Goal: Check status: Check status

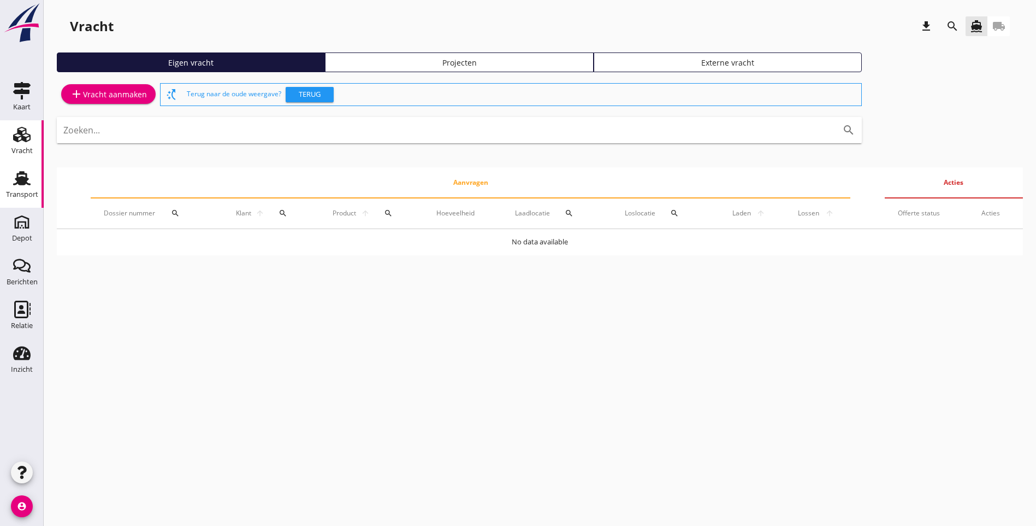
click at [19, 182] on use at bounding box center [21, 178] width 17 height 14
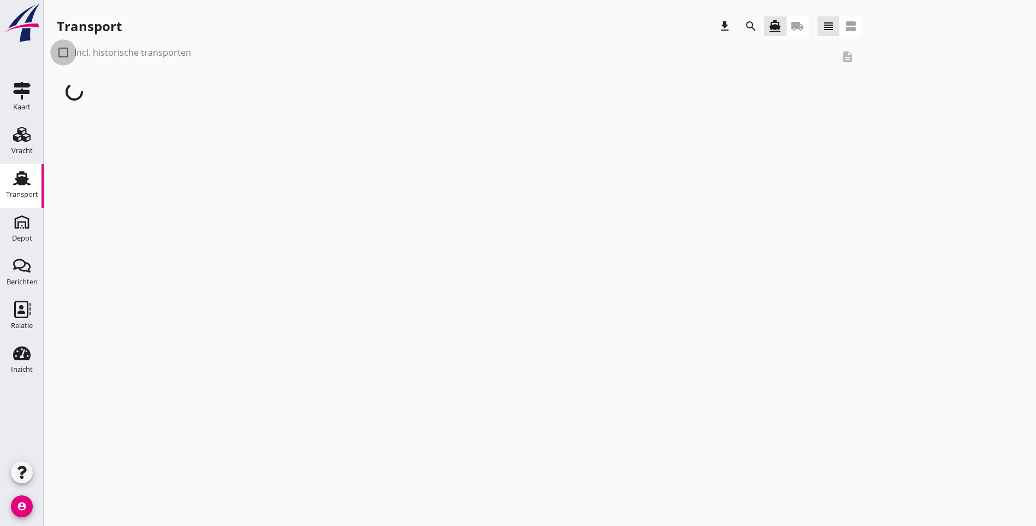
click at [63, 57] on div at bounding box center [63, 52] width 19 height 19
checkbox input "true"
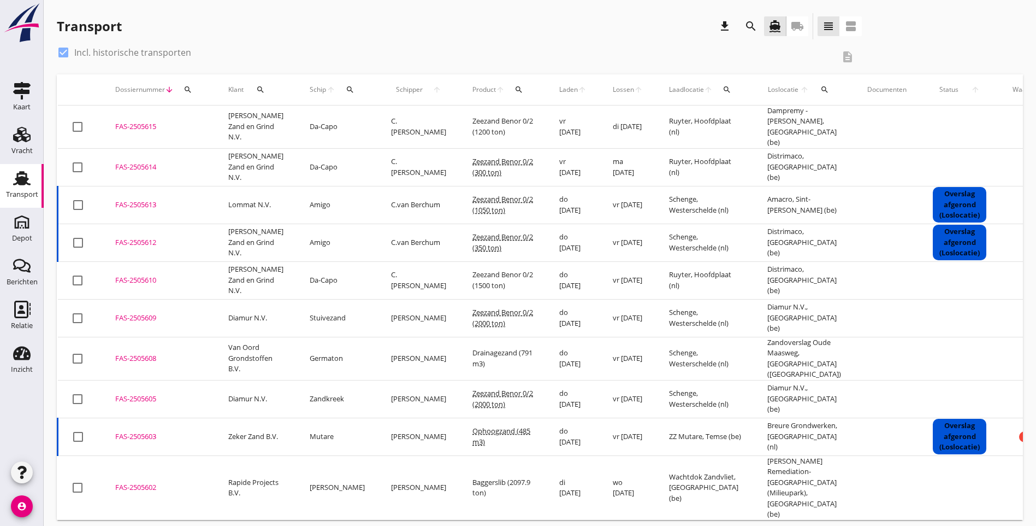
click at [496, 91] on icon "arrow_upward" at bounding box center [500, 89] width 9 height 9
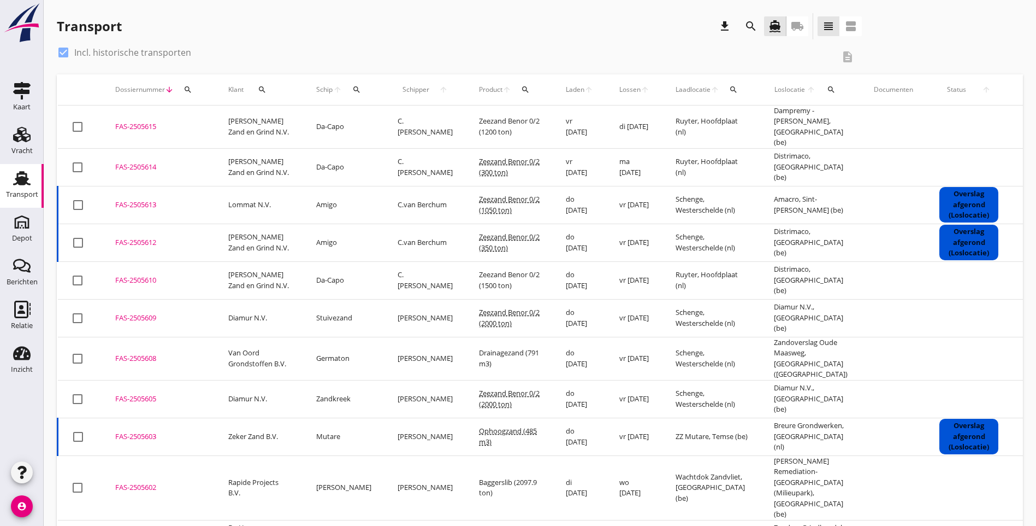
click at [521, 92] on icon "search" at bounding box center [525, 89] width 9 height 9
click at [516, 116] on input "Zoeken op product..." at bounding box center [560, 121] width 114 height 17
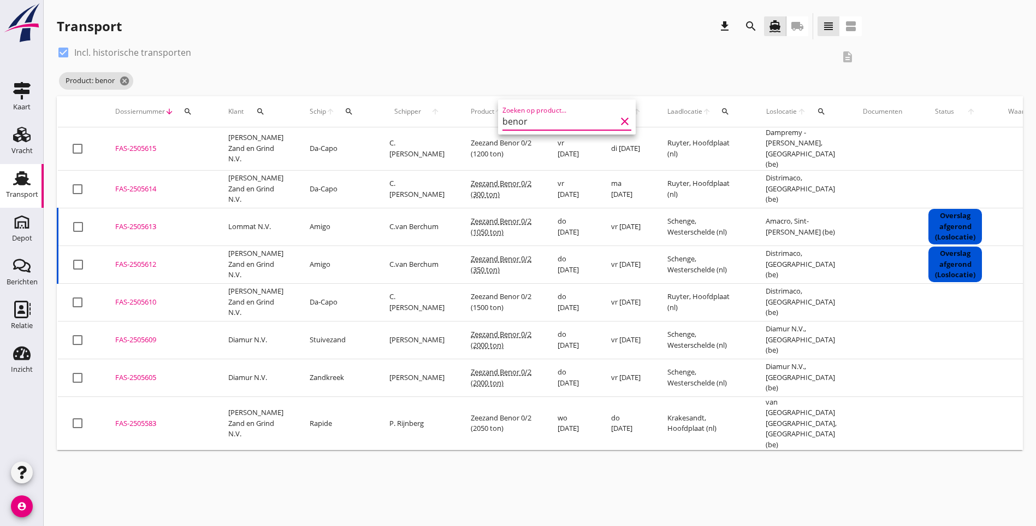
type input "benor"
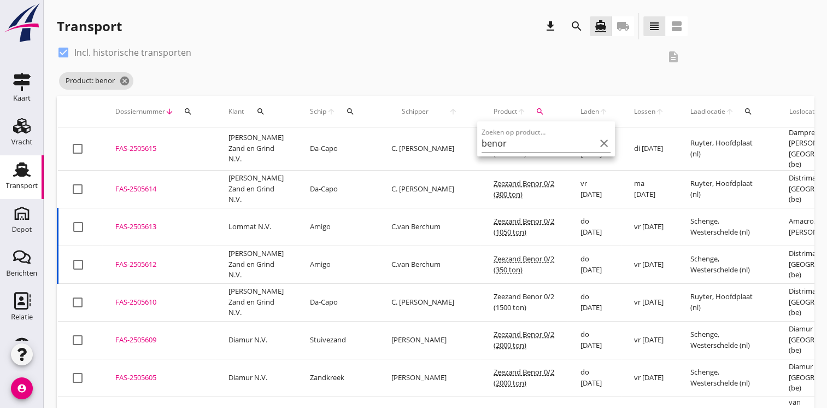
click at [512, 81] on div "Product: benor cancel" at bounding box center [372, 81] width 630 height 22
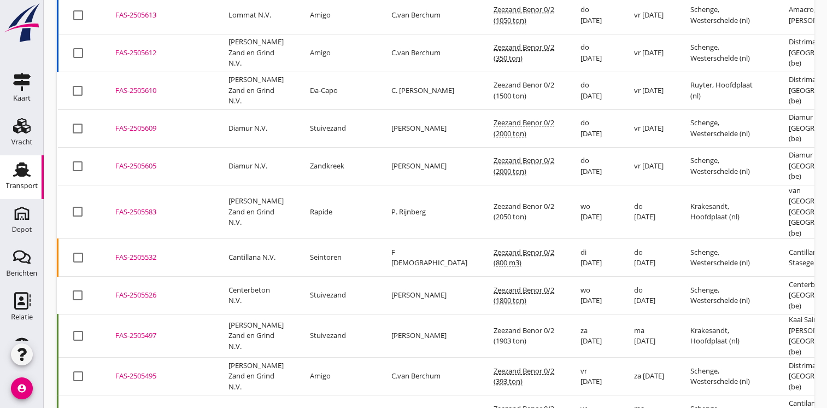
scroll to position [219, 0]
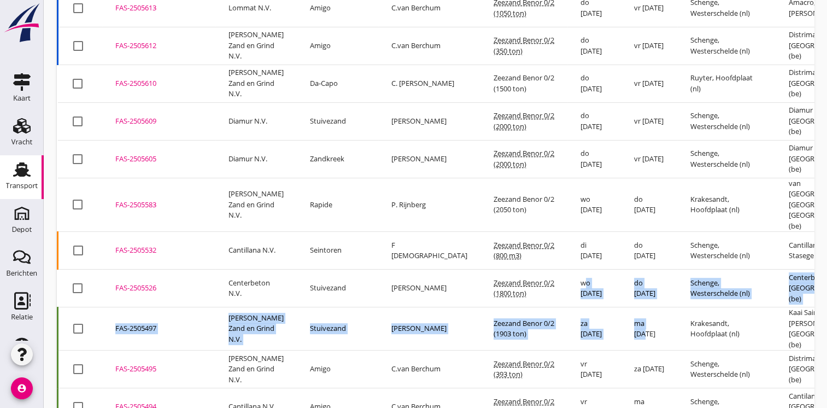
drag, startPoint x: 522, startPoint y: 285, endPoint x: 607, endPoint y: 313, distance: 89.7
click at [607, 313] on tbody "check_box_outline_blank FAS-2505615 upload_file Drop hier uw bestand om het aan…" at bounding box center [609, 310] width 1102 height 802
copy tbody "wo [DATE] do [DATE] Schenge, Westerschelde (nl) Centerbeton, [GEOGRAPHIC_DATA] …"
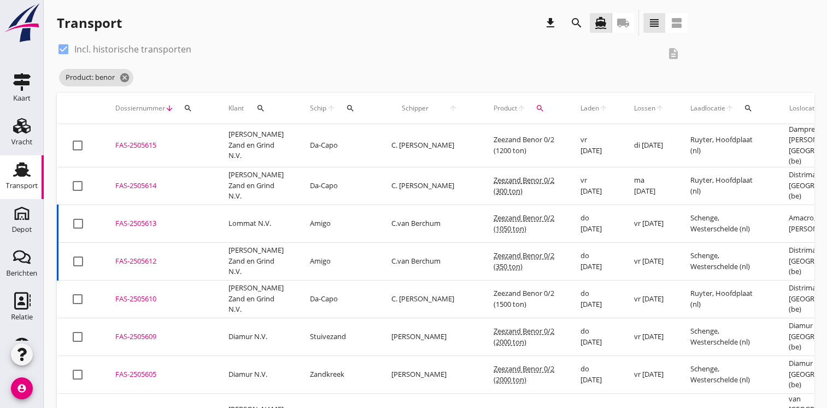
scroll to position [0, 0]
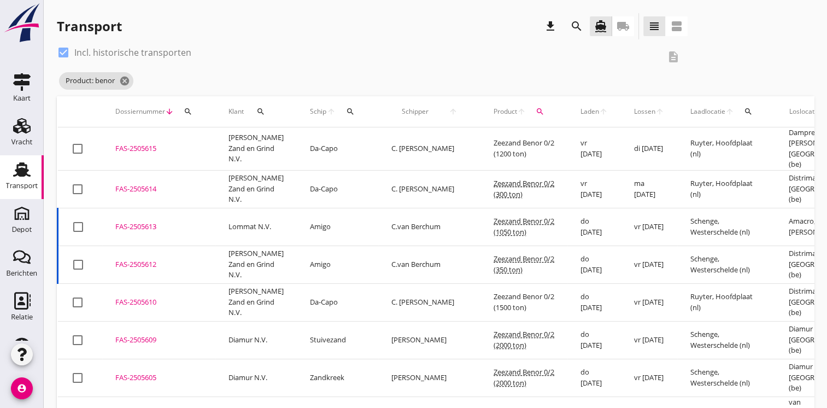
click at [462, 86] on div "Product: benor cancel" at bounding box center [372, 81] width 630 height 22
